Goal: Transaction & Acquisition: Purchase product/service

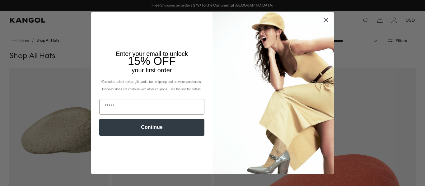
click at [324, 20] on icon "Close dialog" at bounding box center [326, 20] width 4 height 4
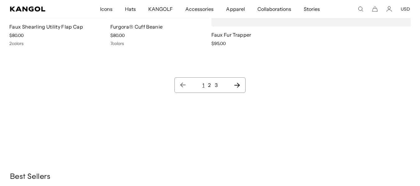
click at [237, 88] on icon "Next page" at bounding box center [237, 85] width 7 height 6
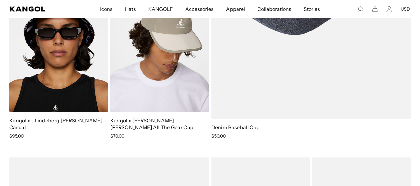
scroll to position [5467, 0]
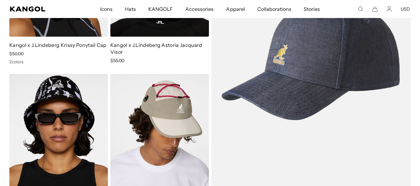
click at [346, 93] on img at bounding box center [311, 58] width 200 height 291
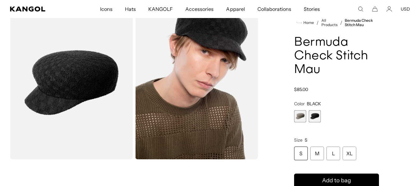
scroll to position [62, 0]
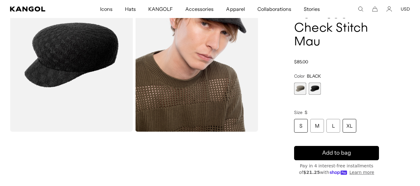
click at [354, 133] on div "XL" at bounding box center [350, 126] width 14 height 14
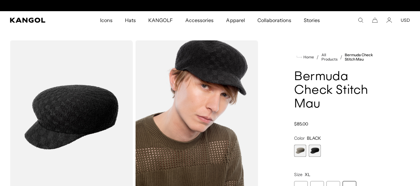
scroll to position [0, 144]
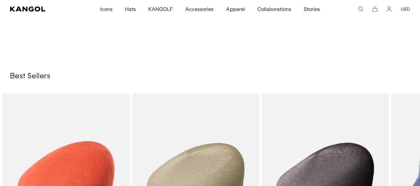
scroll to position [6392, 0]
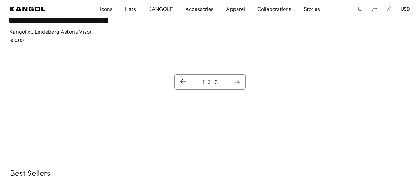
click at [204, 85] on link "1" at bounding box center [203, 82] width 2 height 6
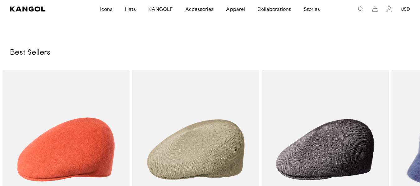
scroll to position [0, 144]
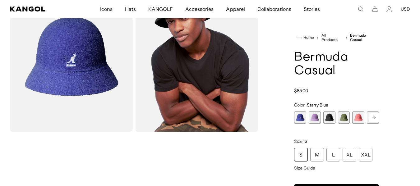
click at [302, 112] on span "1 of 12" at bounding box center [300, 118] width 12 height 12
click at [356, 148] on div "XL" at bounding box center [350, 155] width 14 height 14
click at [313, 112] on span "2 of 12" at bounding box center [315, 118] width 12 height 12
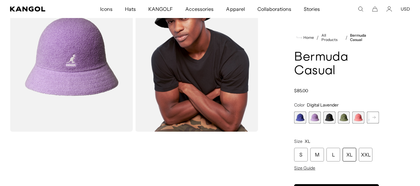
click at [328, 112] on span "3 of 12" at bounding box center [329, 118] width 12 height 12
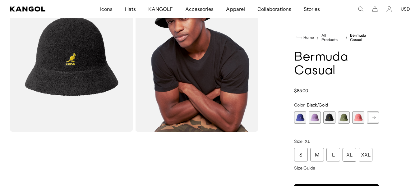
click at [342, 112] on span "4 of 12" at bounding box center [344, 118] width 12 height 12
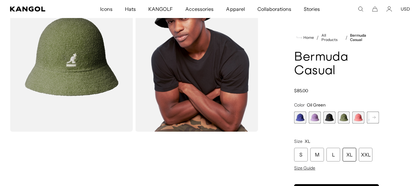
click at [356, 112] on span "5 of 12" at bounding box center [358, 118] width 12 height 12
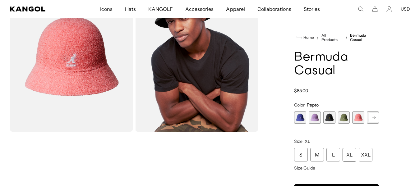
scroll to position [0, 144]
click at [373, 113] on rect at bounding box center [373, 117] width 9 height 9
click at [360, 112] on span "6 of 12" at bounding box center [359, 118] width 12 height 12
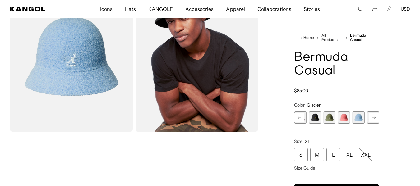
click at [344, 112] on span "5 of 12" at bounding box center [344, 118] width 12 height 12
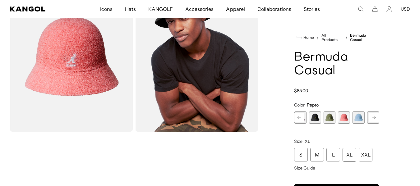
scroll to position [0, 144]
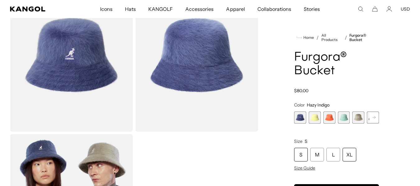
click at [356, 149] on div "XL" at bounding box center [350, 155] width 14 height 14
click at [301, 112] on span "1 of 10" at bounding box center [300, 118] width 12 height 12
click at [316, 112] on span "2 of 10" at bounding box center [315, 118] width 12 height 12
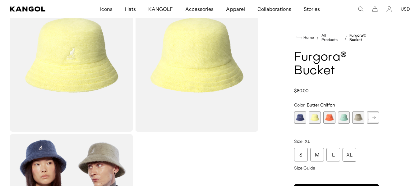
scroll to position [0, 144]
click at [329, 112] on span "3 of 10" at bounding box center [329, 118] width 12 height 12
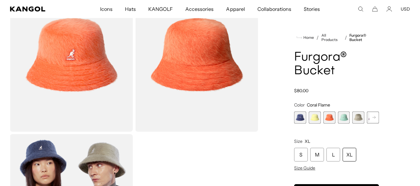
scroll to position [0, 144]
click at [343, 112] on span "4 of 10" at bounding box center [344, 118] width 12 height 12
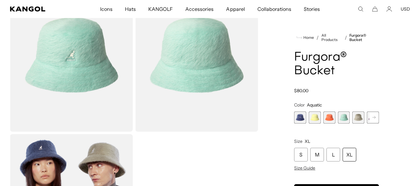
click at [358, 112] on span "5 of 10" at bounding box center [358, 118] width 12 height 12
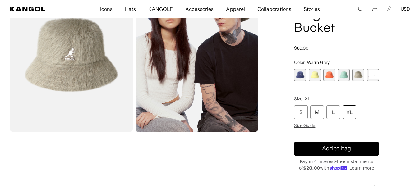
scroll to position [0, 144]
click at [370, 80] on rect at bounding box center [373, 74] width 9 height 9
click at [358, 81] on span "6 of 10" at bounding box center [359, 75] width 12 height 12
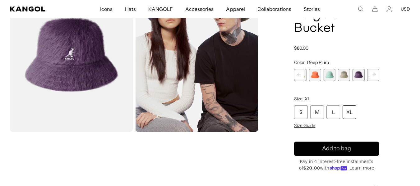
scroll to position [0, 144]
click at [372, 79] on rect at bounding box center [373, 74] width 9 height 9
click at [357, 80] on span "7 of 10" at bounding box center [359, 75] width 12 height 12
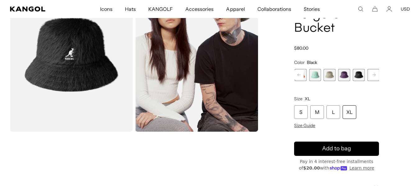
click at [370, 80] on rect at bounding box center [373, 74] width 9 height 9
click at [358, 81] on span "8 of 10" at bounding box center [359, 75] width 12 height 12
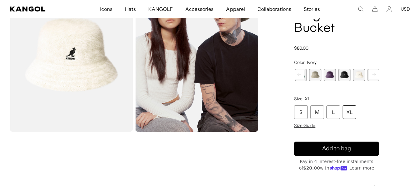
scroll to position [0, 144]
click at [371, 80] on rect at bounding box center [373, 74] width 9 height 9
click at [358, 81] on span "9 of 10" at bounding box center [359, 75] width 12 height 12
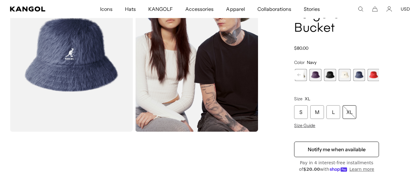
click at [372, 81] on span "10 of 10" at bounding box center [373, 75] width 12 height 12
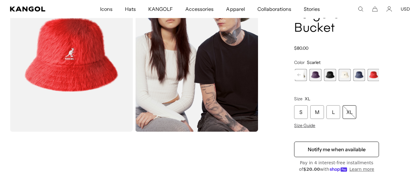
scroll to position [0, 144]
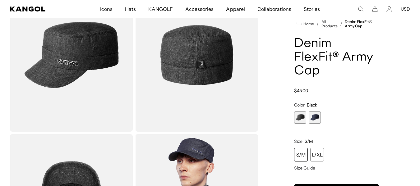
click at [297, 112] on span "1 of 2" at bounding box center [300, 118] width 12 height 12
click at [316, 112] on span "2 of 2" at bounding box center [315, 118] width 12 height 12
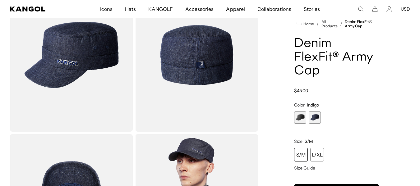
scroll to position [0, 144]
click at [318, 148] on div "L/XL" at bounding box center [317, 155] width 14 height 14
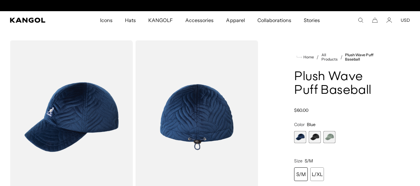
drag, startPoint x: 327, startPoint y: 144, endPoint x: 316, endPoint y: 144, distance: 11.5
click at [327, 143] on span "3 of 3" at bounding box center [329, 137] width 12 height 12
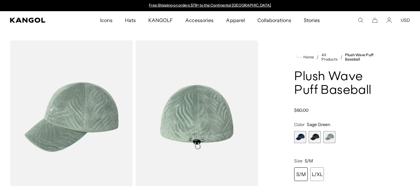
drag, startPoint x: 314, startPoint y: 144, endPoint x: 300, endPoint y: 145, distance: 14.4
click at [314, 143] on span "2 of 3" at bounding box center [315, 137] width 12 height 12
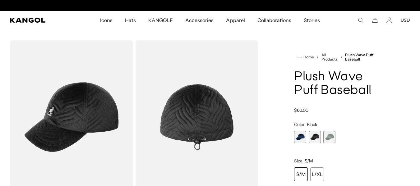
click at [300, 143] on span "1 of 3" at bounding box center [300, 137] width 12 height 12
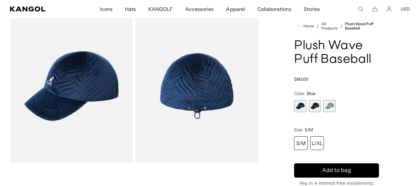
click at [322, 150] on div "L/XL" at bounding box center [317, 143] width 14 height 14
click at [315, 112] on span "2 of 3" at bounding box center [315, 106] width 12 height 12
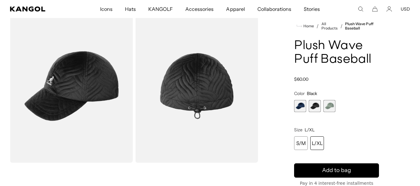
click at [328, 112] on span "3 of 3" at bounding box center [329, 106] width 12 height 12
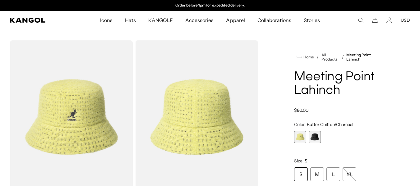
click at [314, 143] on span "2 of 2" at bounding box center [315, 137] width 12 height 12
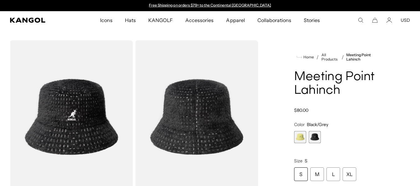
click at [70, 114] on img "Gallery Viewer" at bounding box center [71, 117] width 123 height 154
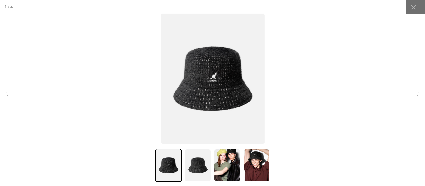
click at [206, 72] on img at bounding box center [213, 79] width 104 height 130
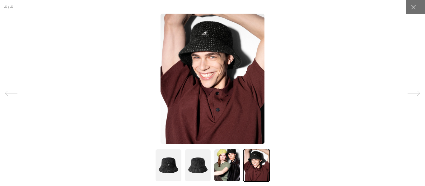
scroll to position [0, 144]
click at [225, 62] on img at bounding box center [212, 79] width 104 height 130
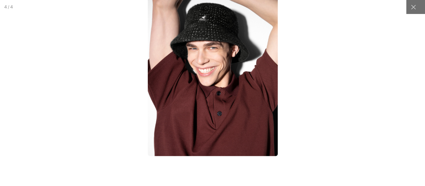
click at [323, 70] on div at bounding box center [212, 92] width 531 height 233
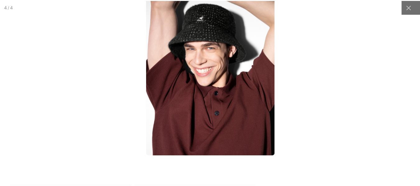
scroll to position [0, 0]
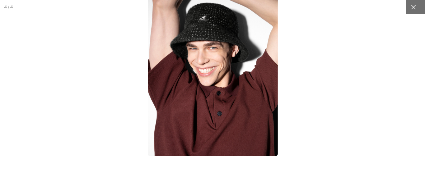
click at [406, 5] on div at bounding box center [413, 7] width 14 height 14
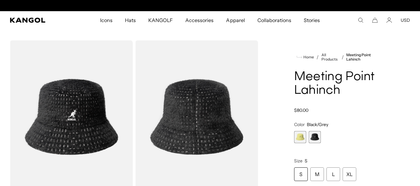
scroll to position [0, 144]
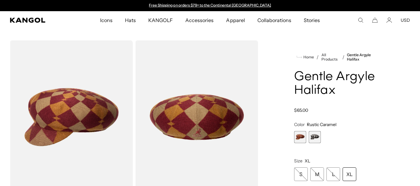
click at [313, 143] on span "2 of 2" at bounding box center [315, 137] width 12 height 12
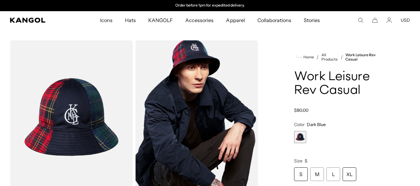
scroll to position [93, 0]
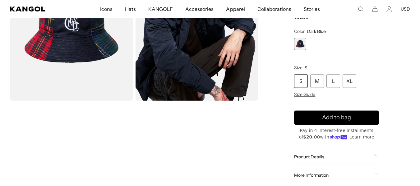
click at [356, 88] on div "XL" at bounding box center [350, 81] width 14 height 14
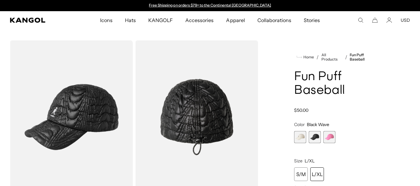
scroll to position [31, 0]
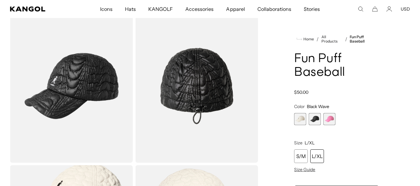
click at [322, 163] on div "L/XL" at bounding box center [317, 157] width 14 height 14
click at [315, 125] on span "2 of 3" at bounding box center [315, 119] width 12 height 12
click at [328, 125] on span "3 of 3" at bounding box center [329, 119] width 12 height 12
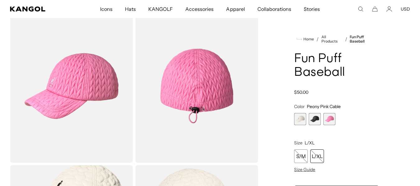
click at [300, 125] on span "1 of 3" at bounding box center [300, 119] width 12 height 12
